Goal: Navigation & Orientation: Understand site structure

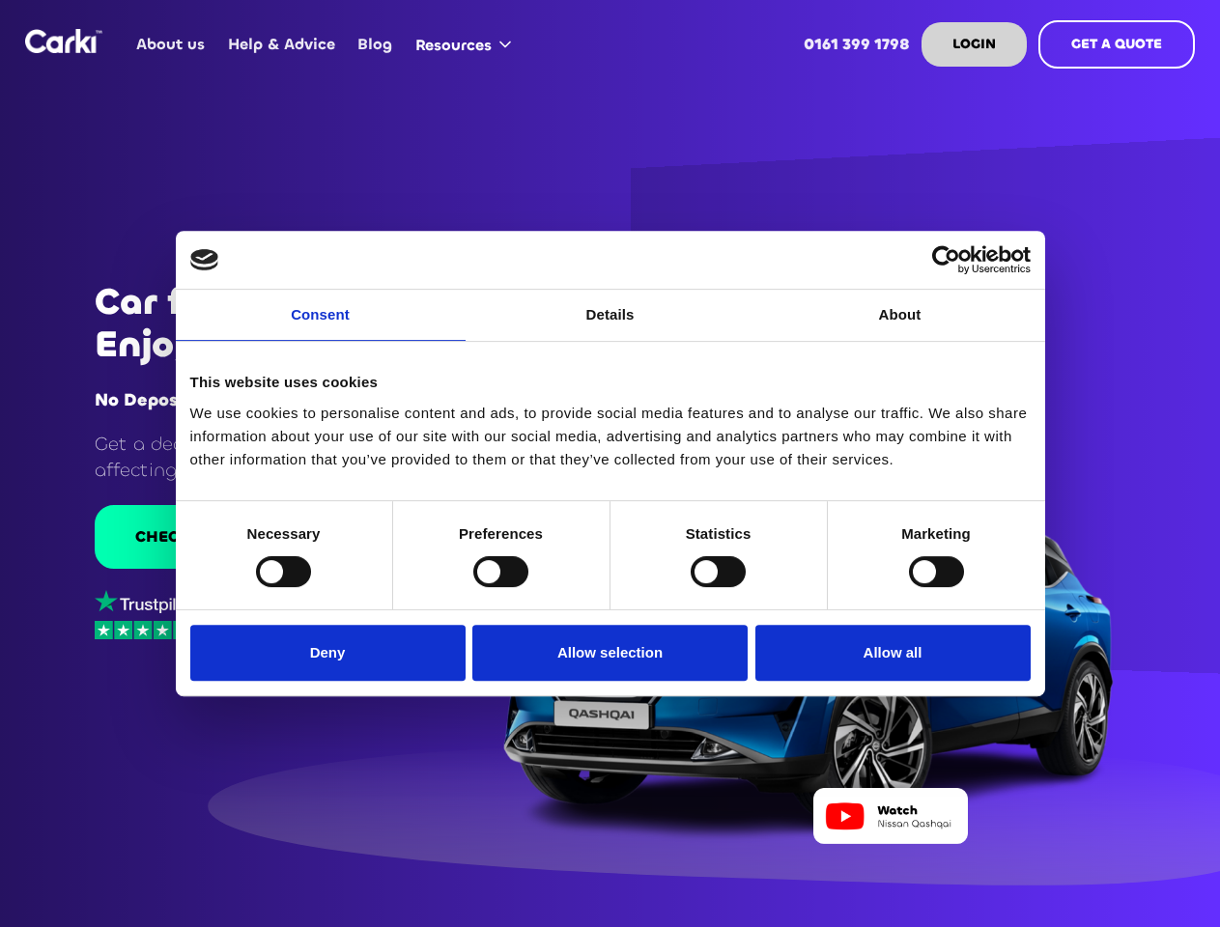
click at [321, 326] on link "Consent" at bounding box center [321, 315] width 290 height 51
click at [610, 326] on link "Details" at bounding box center [611, 315] width 290 height 51
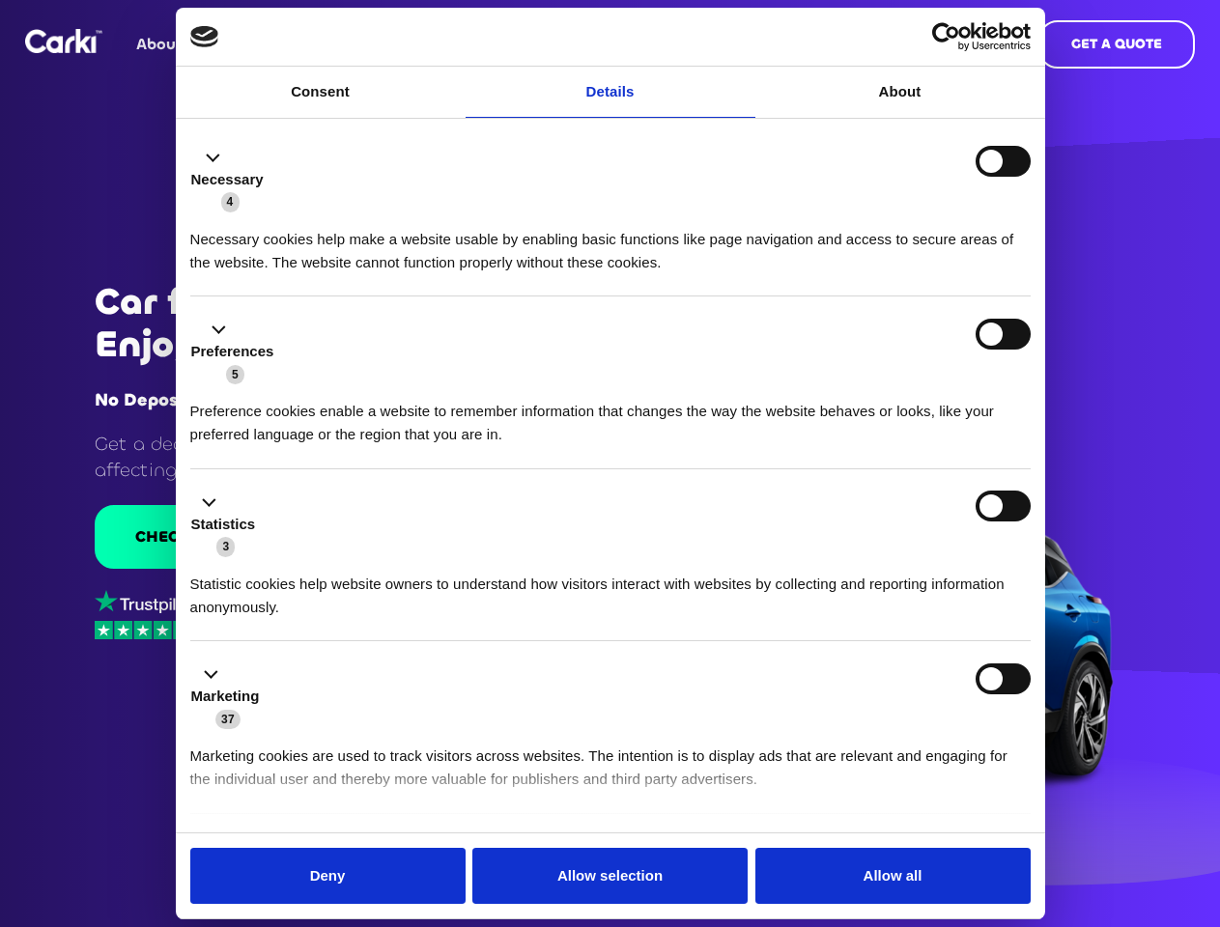
click at [900, 274] on div "Necessary cookies help make a website usable by enabling basic functions like p…" at bounding box center [610, 243] width 840 height 61
click at [283, 571] on li "Statistics 3 Statistic cookies help website owners to understand how visitors i…" at bounding box center [610, 555] width 840 height 173
click at [500, 571] on li "Statistics 3 Statistic cookies help website owners to understand how visitors i…" at bounding box center [610, 555] width 840 height 173
click at [718, 571] on li "Statistics 3 Statistic cookies help website owners to understand how visitors i…" at bounding box center [610, 555] width 840 height 173
click at [936, 571] on li "Statistics 3 Statistic cookies help website owners to understand how visitors i…" at bounding box center [610, 555] width 840 height 173
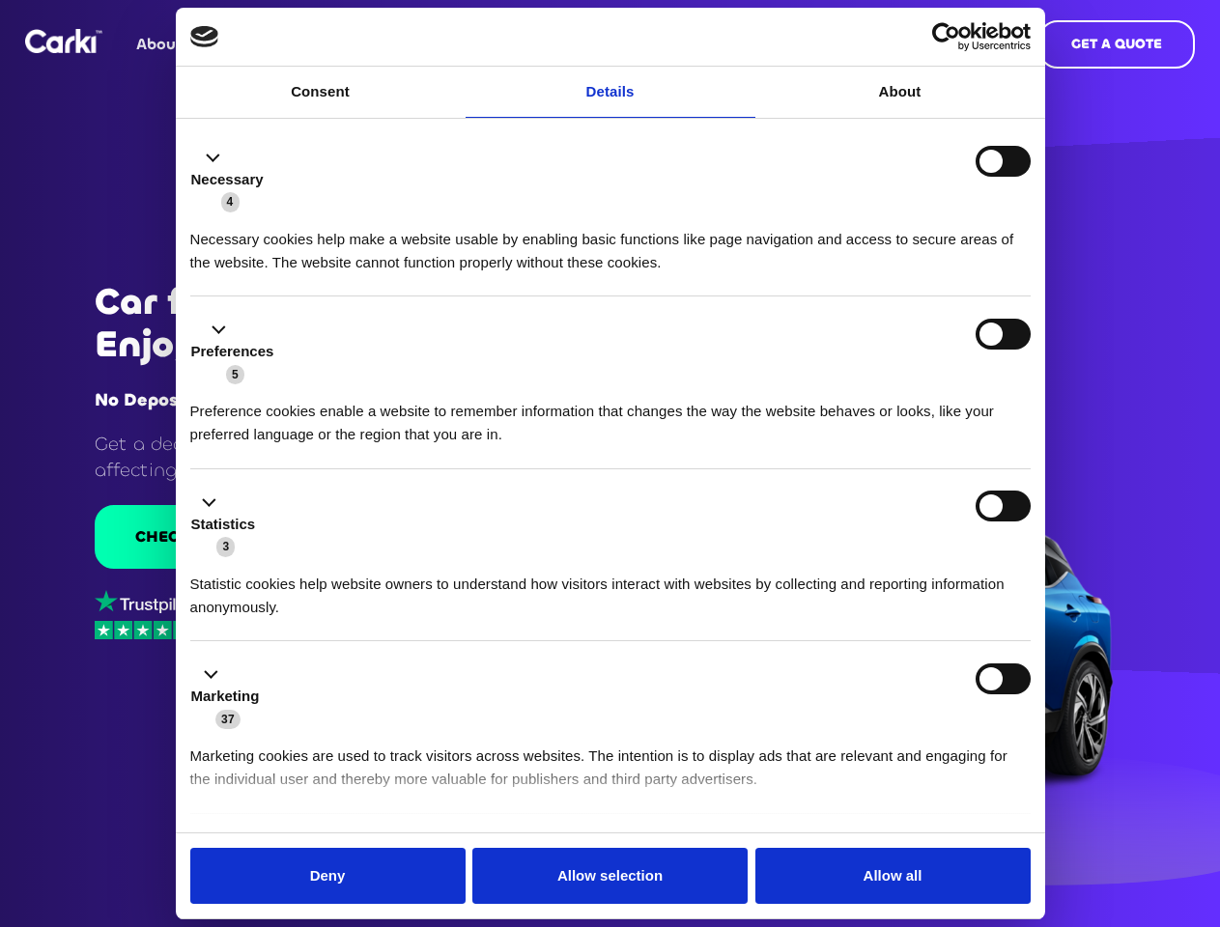
click at [332, 558] on div "Statistics 3" at bounding box center [610, 525] width 840 height 68
click at [610, 558] on div "Statistics 3" at bounding box center [610, 525] width 840 height 68
click at [888, 558] on div "Statistics 3" at bounding box center [610, 525] width 840 height 68
